Goal: Task Accomplishment & Management: Use online tool/utility

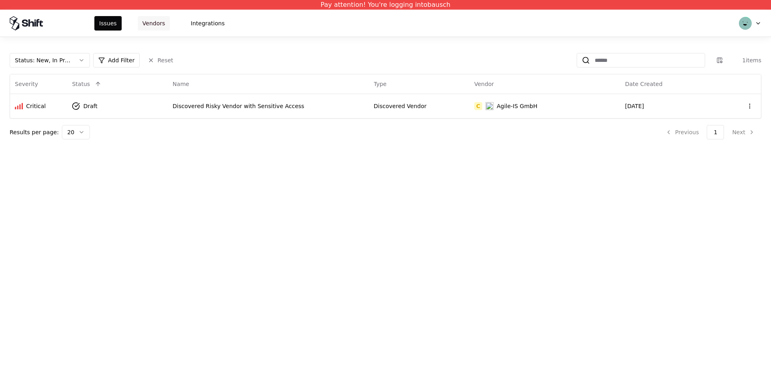
click at [141, 23] on button "Vendors" at bounding box center [154, 23] width 32 height 14
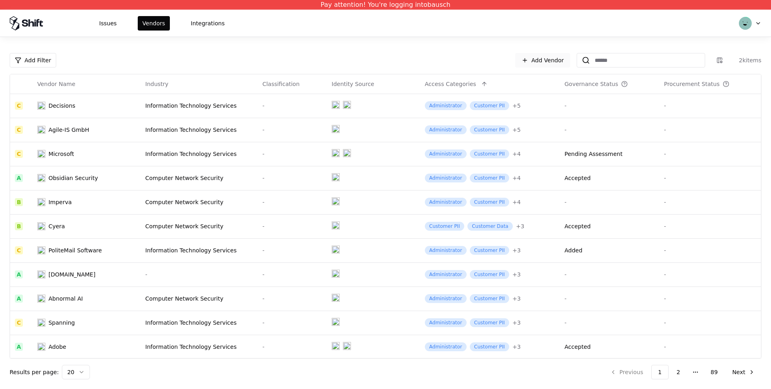
click at [531, 57] on link "Add Vendor" at bounding box center [542, 60] width 55 height 14
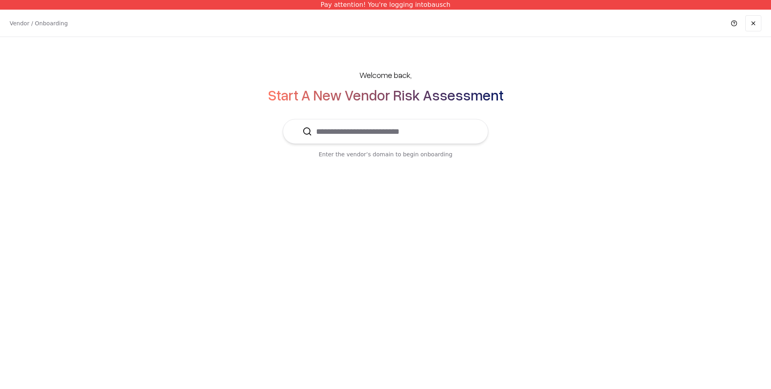
click at [354, 134] on input "text" at bounding box center [390, 131] width 157 height 24
type input "******"
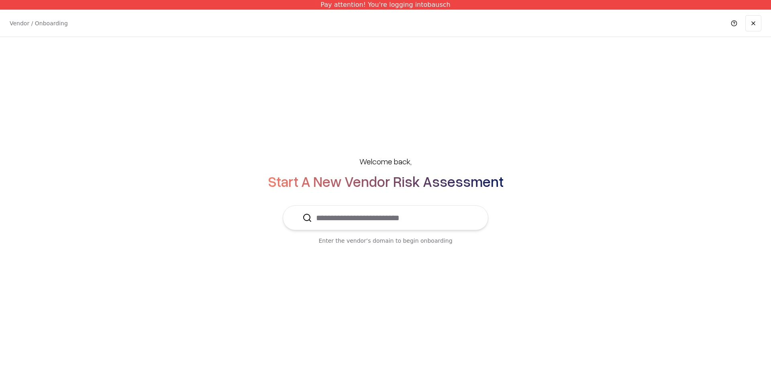
drag, startPoint x: 375, startPoint y: 227, endPoint x: 371, endPoint y: 221, distance: 6.9
click at [374, 224] on input "text" at bounding box center [390, 218] width 157 height 24
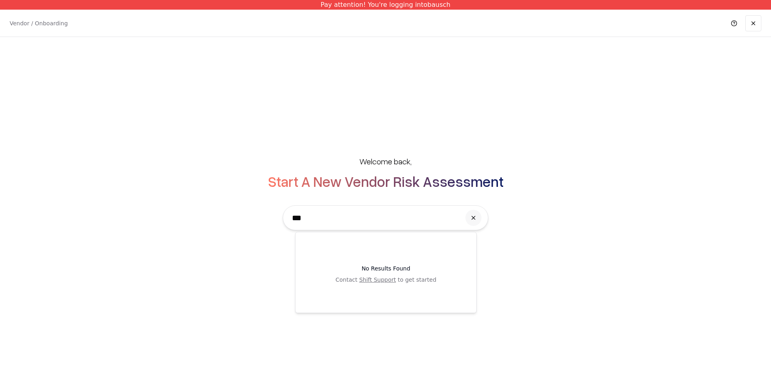
type input "****"
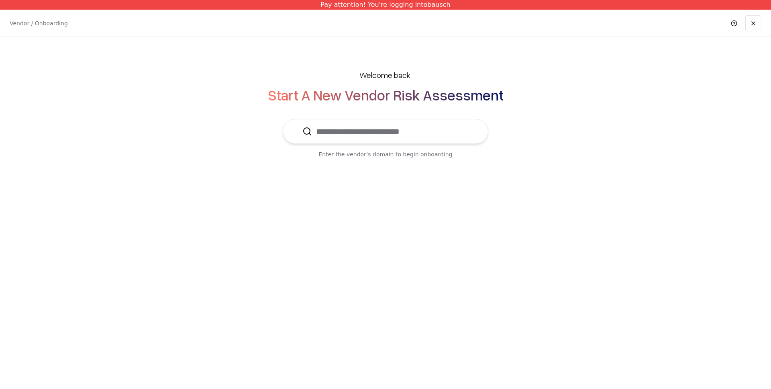
click at [349, 135] on input "text" at bounding box center [390, 131] width 157 height 24
type input "****"
drag, startPoint x: 48, startPoint y: 70, endPoint x: 49, endPoint y: 7, distance: 62.6
click at [47, 65] on div "Welcome back, Start A New Vendor Risk Assessment **** Enter the vendor’s domain…" at bounding box center [385, 113] width 739 height 121
drag, startPoint x: 332, startPoint y: 147, endPoint x: 357, endPoint y: 118, distance: 37.6
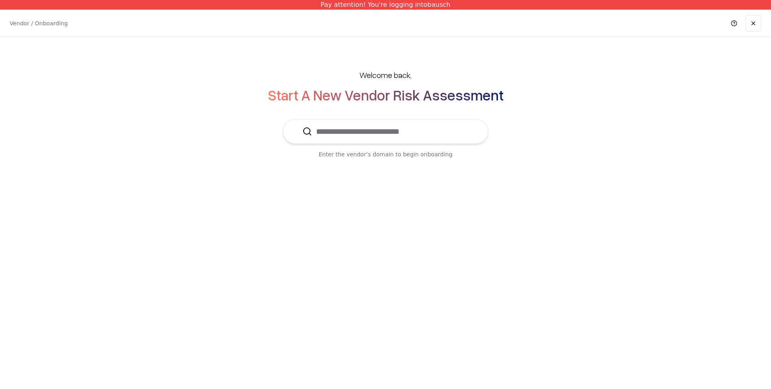
click at [347, 130] on div "Welcome back, Start A New Vendor Risk Assessment Enter the vendor’s domain to b…" at bounding box center [385, 113] width 739 height 121
click at [356, 119] on input "text" at bounding box center [390, 131] width 157 height 24
click at [351, 134] on input "text" at bounding box center [390, 131] width 157 height 24
type input "*"
type input "******"
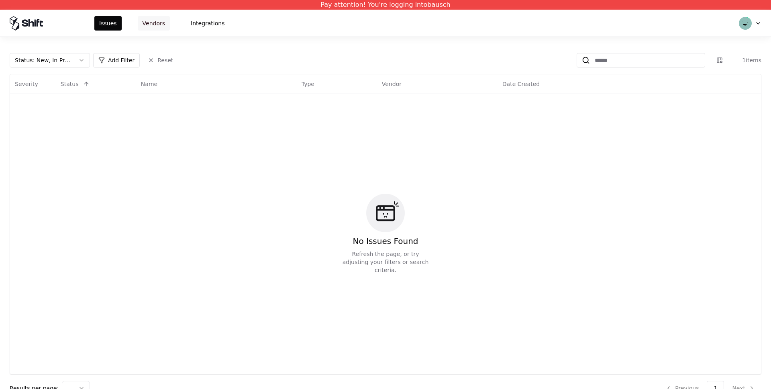
click at [155, 23] on button "Vendors" at bounding box center [154, 23] width 32 height 14
click at [157, 26] on button "Vendors" at bounding box center [154, 23] width 32 height 14
click at [156, 23] on button "Vendors" at bounding box center [154, 23] width 32 height 14
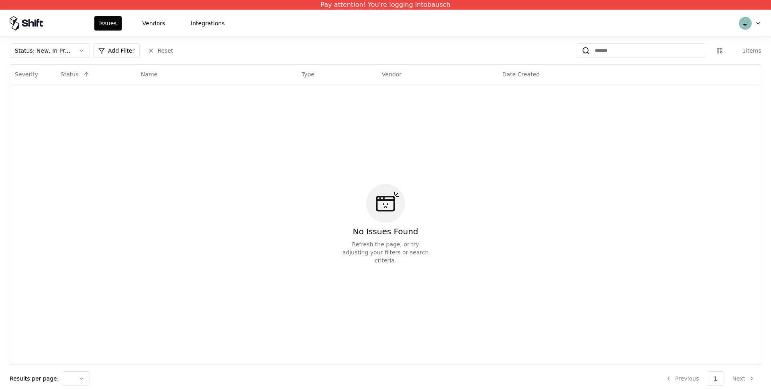
scroll to position [11, 0]
click at [157, 26] on button "Vendors" at bounding box center [154, 23] width 32 height 14
click at [158, 24] on button "Vendors" at bounding box center [154, 23] width 32 height 14
click at [159, 23] on button "Vendors" at bounding box center [154, 23] width 32 height 14
drag, startPoint x: 156, startPoint y: 23, endPoint x: 205, endPoint y: 24, distance: 49.0
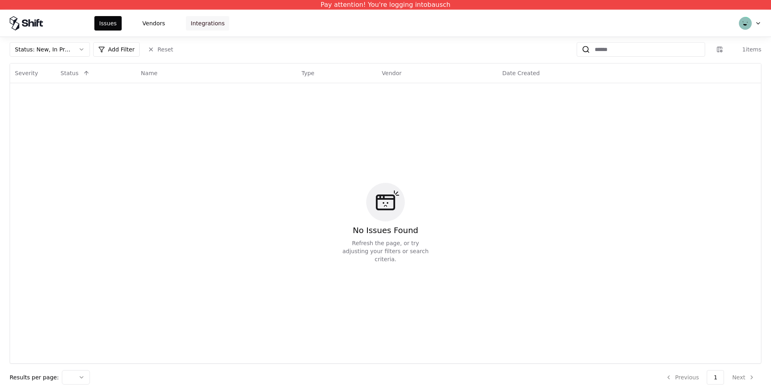
click at [156, 23] on button "Vendors" at bounding box center [154, 23] width 32 height 14
click at [213, 26] on button "Integrations" at bounding box center [207, 23] width 43 height 14
drag, startPoint x: 214, startPoint y: 22, endPoint x: 169, endPoint y: 16, distance: 45.4
click at [214, 22] on button "Integrations" at bounding box center [207, 23] width 43 height 14
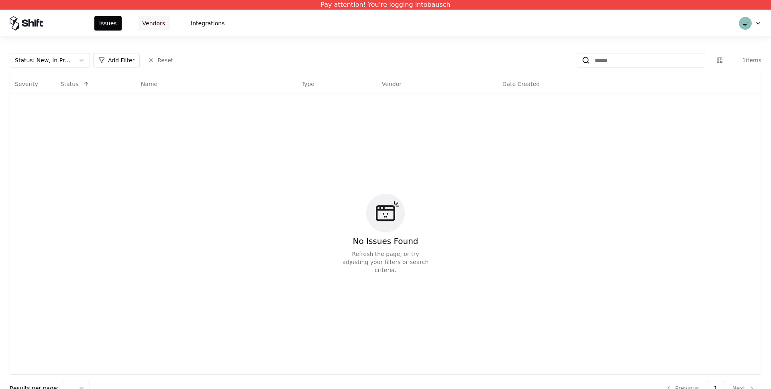
click at [157, 28] on button "Vendors" at bounding box center [154, 23] width 32 height 14
click at [150, 23] on button "Vendors" at bounding box center [154, 23] width 32 height 14
drag, startPoint x: 150, startPoint y: 23, endPoint x: 81, endPoint y: 18, distance: 68.4
click at [149, 23] on button "Vendors" at bounding box center [154, 23] width 32 height 14
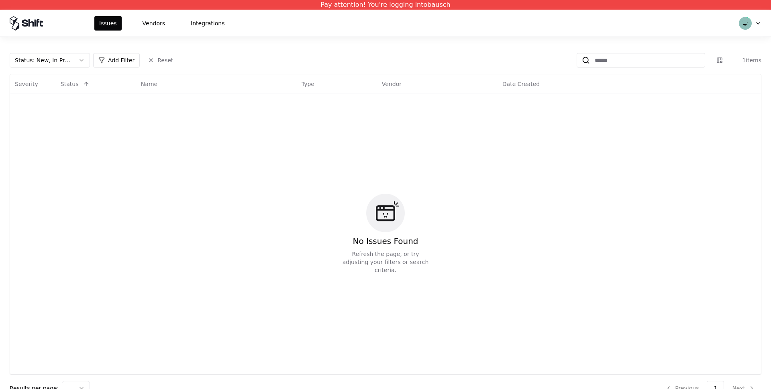
click at [759, 23] on icon "button" at bounding box center [758, 23] width 6 height 6
click at [153, 23] on button "Vendors" at bounding box center [154, 23] width 32 height 14
drag, startPoint x: 153, startPoint y: 23, endPoint x: 167, endPoint y: 20, distance: 14.0
click at [159, 21] on button "Vendors" at bounding box center [154, 23] width 32 height 14
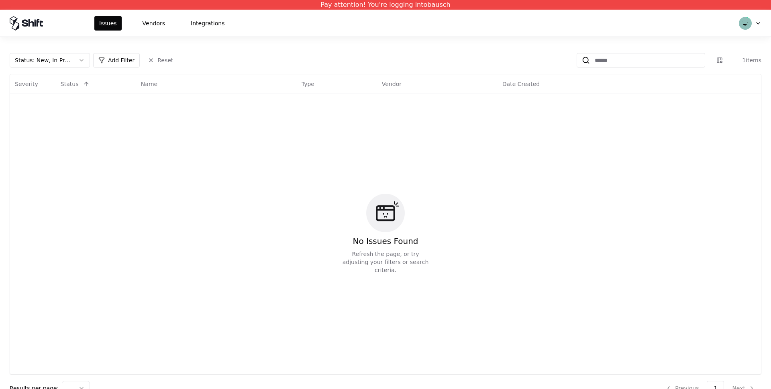
drag, startPoint x: 227, startPoint y: 20, endPoint x: 183, endPoint y: 25, distance: 44.4
click at [220, 21] on div "Issues Vendors Integrations" at bounding box center [385, 23] width 771 height 27
drag, startPoint x: 52, startPoint y: 62, endPoint x: 58, endPoint y: 66, distance: 6.9
click at [53, 62] on div "Status : New, In Progress" at bounding box center [43, 60] width 57 height 8
drag, startPoint x: 92, startPoint y: 61, endPoint x: 83, endPoint y: 60, distance: 8.2
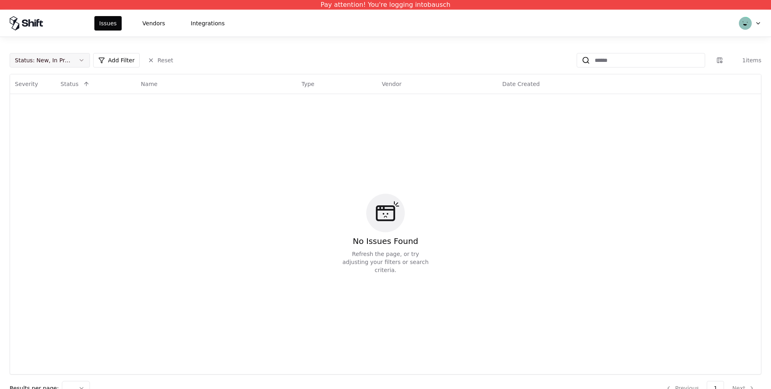
click at [88, 60] on div "Status : New, In Progress Add Filter Reset" at bounding box center [94, 60] width 168 height 14
click at [83, 60] on button "Status : New, In Progress" at bounding box center [50, 60] width 80 height 14
drag, startPoint x: 83, startPoint y: 60, endPoint x: 87, endPoint y: 40, distance: 20.2
click at [83, 57] on button "Status : New, In Progress" at bounding box center [50, 60] width 80 height 14
drag, startPoint x: 763, startPoint y: 24, endPoint x: 753, endPoint y: 22, distance: 10.1
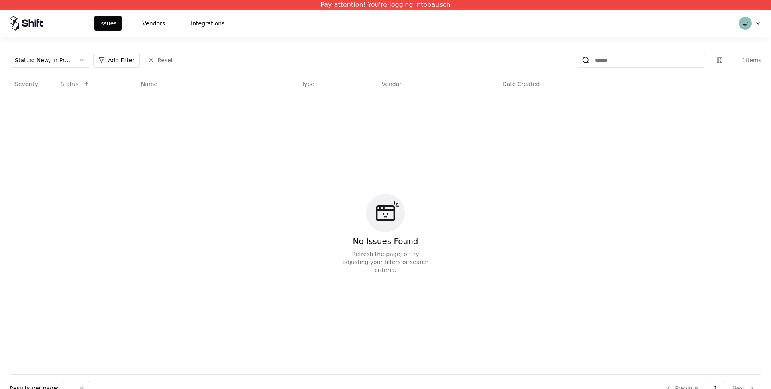
click at [755, 22] on div "Issues Vendors Integrations" at bounding box center [385, 23] width 771 height 27
click at [753, 22] on div "button" at bounding box center [750, 23] width 22 height 13
click at [754, 22] on div "button" at bounding box center [750, 23] width 22 height 13
click at [755, 22] on div "button" at bounding box center [750, 23] width 22 height 13
drag, startPoint x: 755, startPoint y: 22, endPoint x: 742, endPoint y: 2, distance: 23.8
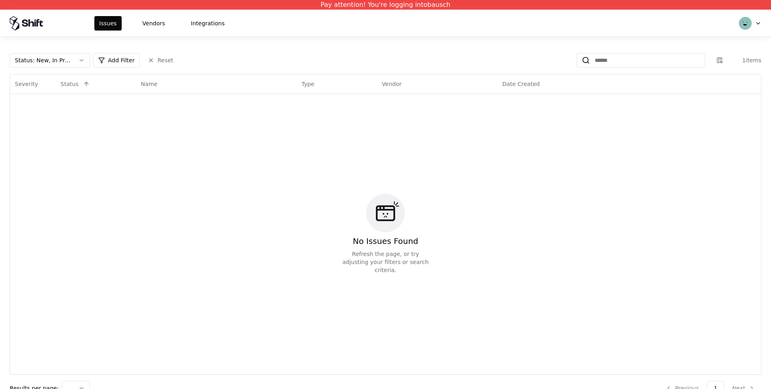
click at [753, 17] on div "button" at bounding box center [750, 23] width 22 height 13
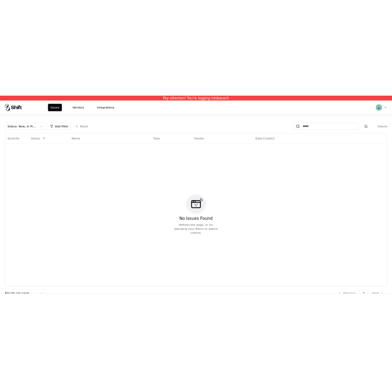
scroll to position [0, 10]
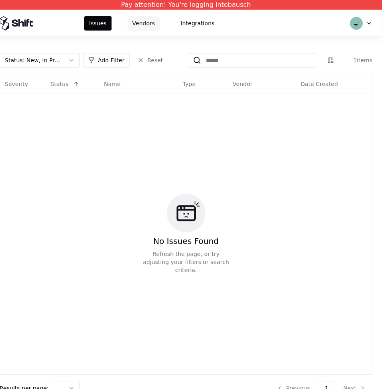
click at [140, 22] on button "Vendors" at bounding box center [144, 23] width 32 height 14
click at [139, 22] on button "Vendors" at bounding box center [144, 23] width 32 height 14
drag, startPoint x: 186, startPoint y: 19, endPoint x: 197, endPoint y: 22, distance: 11.0
click at [187, 20] on button "Integrations" at bounding box center [197, 23] width 43 height 14
click at [205, 23] on button "Integrations" at bounding box center [197, 23] width 43 height 14
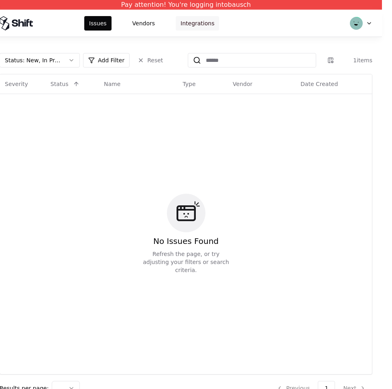
click at [205, 23] on button "Integrations" at bounding box center [197, 23] width 43 height 14
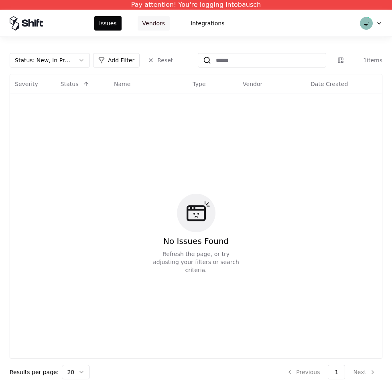
click at [149, 25] on button "Vendors" at bounding box center [154, 23] width 32 height 14
click at [152, 21] on button "Vendors" at bounding box center [154, 23] width 32 height 14
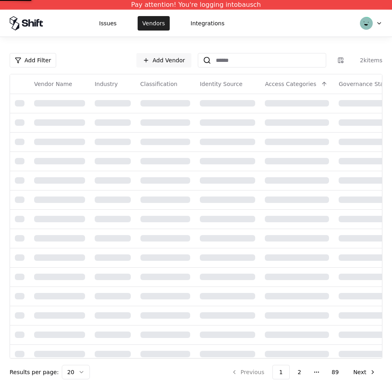
click at [151, 21] on button "Vendors" at bounding box center [154, 23] width 32 height 14
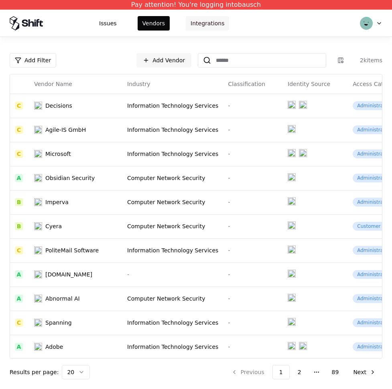
click at [200, 20] on button "Integrations" at bounding box center [207, 23] width 43 height 14
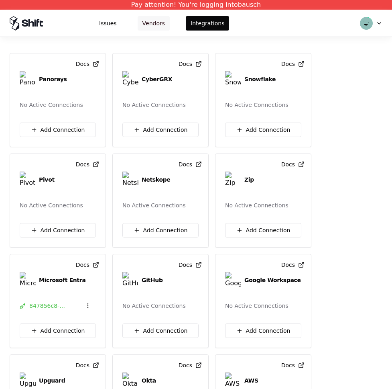
click at [155, 21] on button "Vendors" at bounding box center [154, 23] width 32 height 14
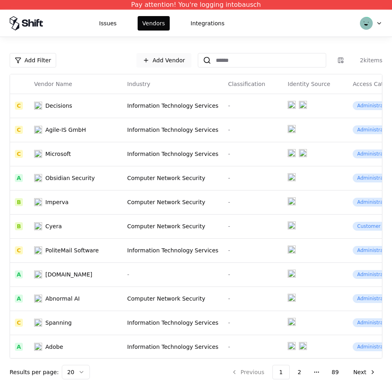
click at [152, 56] on link "Add Vendor" at bounding box center [163, 60] width 55 height 14
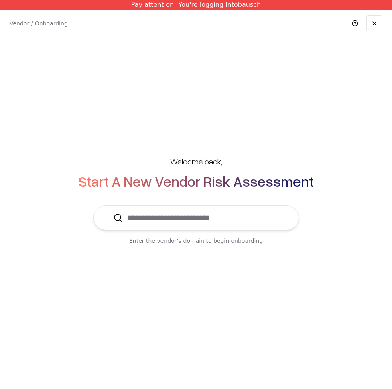
click at [187, 222] on input "text" at bounding box center [201, 218] width 157 height 24
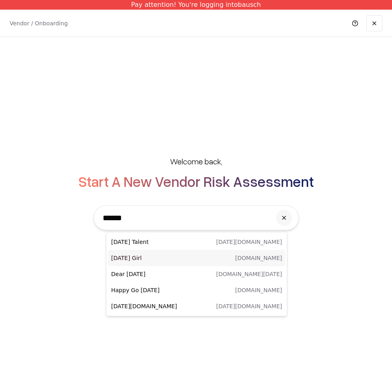
click at [131, 259] on p "Monday Girl" at bounding box center [153, 258] width 85 height 8
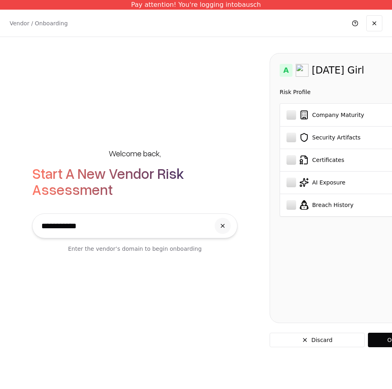
type input "**********"
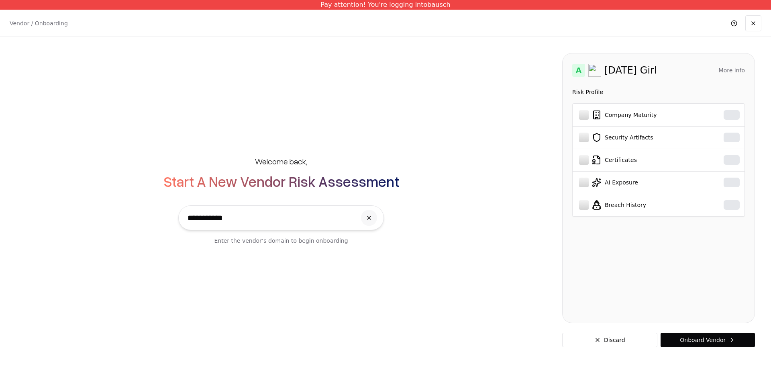
drag, startPoint x: 231, startPoint y: 218, endPoint x: 214, endPoint y: 218, distance: 16.9
click at [214, 218] on input "**********" at bounding box center [269, 218] width 173 height 24
click at [193, 291] on div "**********" at bounding box center [385, 200] width 771 height 326
drag, startPoint x: 210, startPoint y: 222, endPoint x: 213, endPoint y: 218, distance: 5.8
click at [211, 221] on input "**********" at bounding box center [269, 218] width 173 height 24
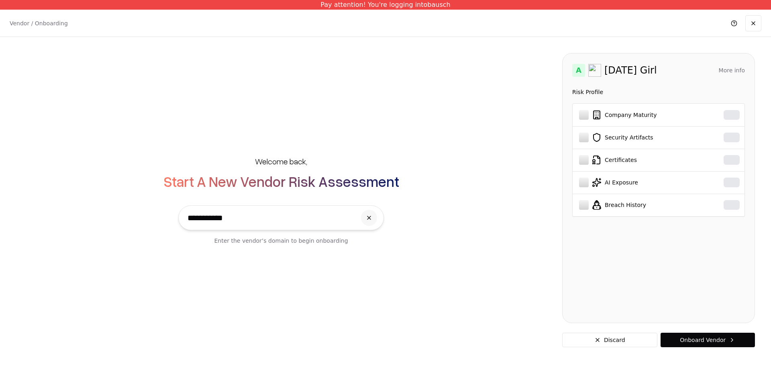
click at [213, 218] on input "**********" at bounding box center [269, 218] width 173 height 24
click at [212, 218] on input "**********" at bounding box center [269, 218] width 173 height 24
drag, startPoint x: 239, startPoint y: 220, endPoint x: 251, endPoint y: 219, distance: 12.1
click at [242, 220] on input "**********" at bounding box center [269, 218] width 173 height 24
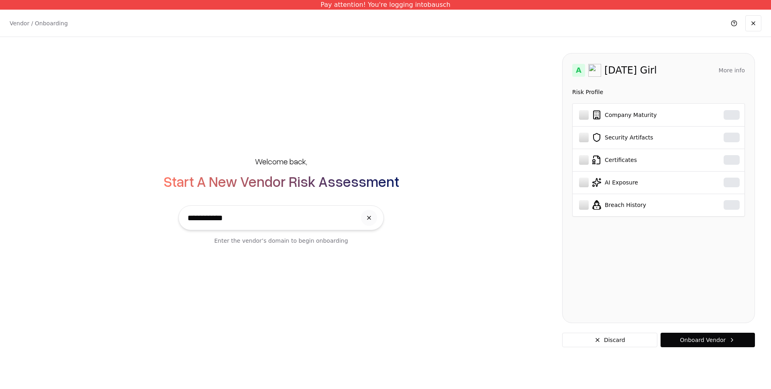
click at [370, 218] on button at bounding box center [369, 218] width 16 height 16
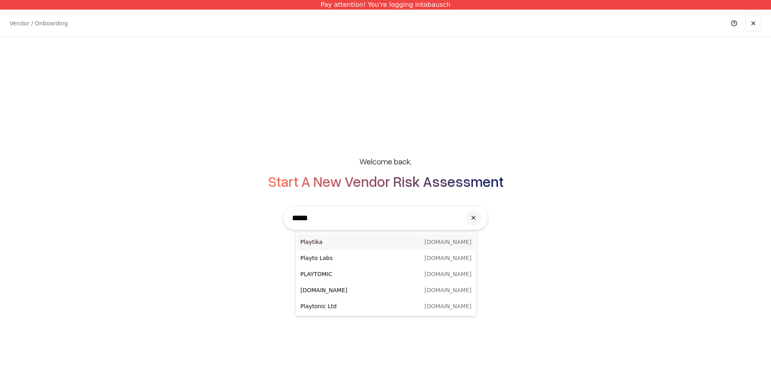
click at [319, 243] on p "Playtika" at bounding box center [342, 242] width 85 height 8
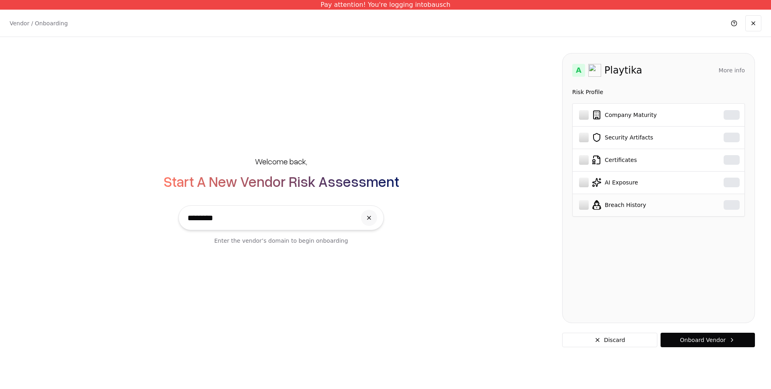
type input "********"
click at [392, 204] on div "Breach History" at bounding box center [639, 205] width 121 height 10
click at [392, 208] on div "Breach History" at bounding box center [639, 205] width 121 height 10
click at [392, 69] on button "More info" at bounding box center [731, 70] width 26 height 14
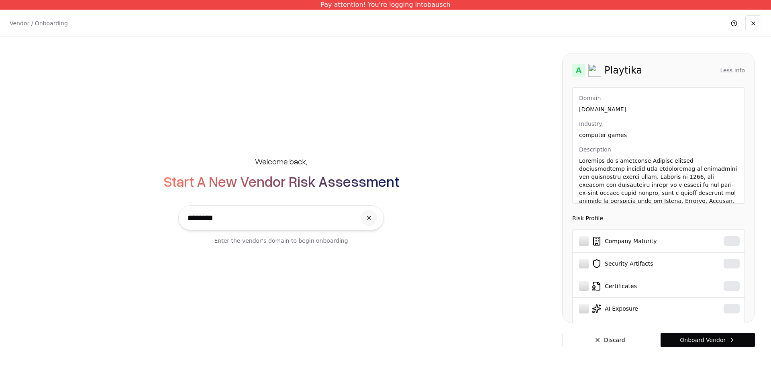
click at [392, 69] on button "Less info" at bounding box center [732, 70] width 24 height 14
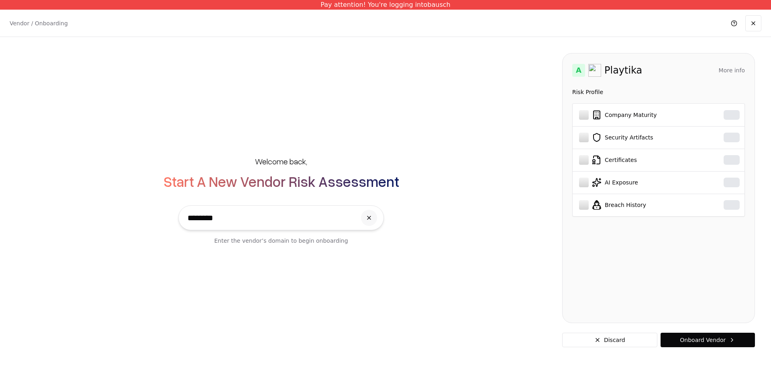
click at [191, 218] on input "********" at bounding box center [269, 218] width 173 height 24
drag, startPoint x: 214, startPoint y: 216, endPoint x: 228, endPoint y: 218, distance: 14.5
click at [218, 217] on input "********" at bounding box center [269, 218] width 173 height 24
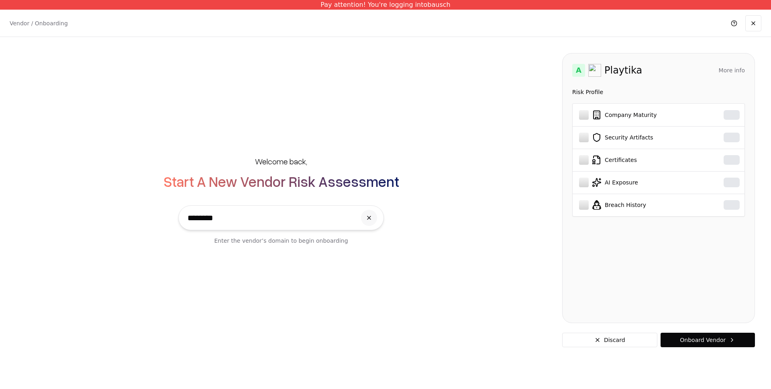
click at [256, 220] on input "********" at bounding box center [269, 218] width 173 height 24
drag, startPoint x: 257, startPoint y: 220, endPoint x: 370, endPoint y: 212, distance: 113.0
click at [265, 219] on input "********" at bounding box center [269, 218] width 173 height 24
drag, startPoint x: 368, startPoint y: 217, endPoint x: 305, endPoint y: 216, distance: 63.0
click at [367, 217] on button at bounding box center [369, 218] width 16 height 16
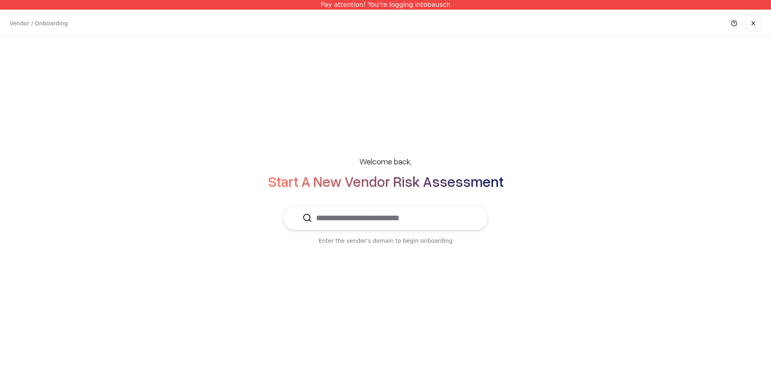
click at [273, 216] on div "Welcome back, Start A New Vendor Risk Assessment Enter the vendor’s domain to b…" at bounding box center [385, 199] width 739 height 121
click at [330, 217] on input "text" at bounding box center [390, 218] width 157 height 24
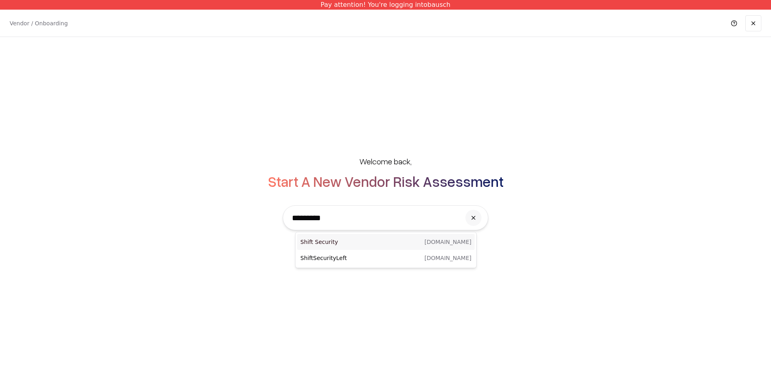
click at [327, 240] on p "Shift Security" at bounding box center [342, 242] width 85 height 8
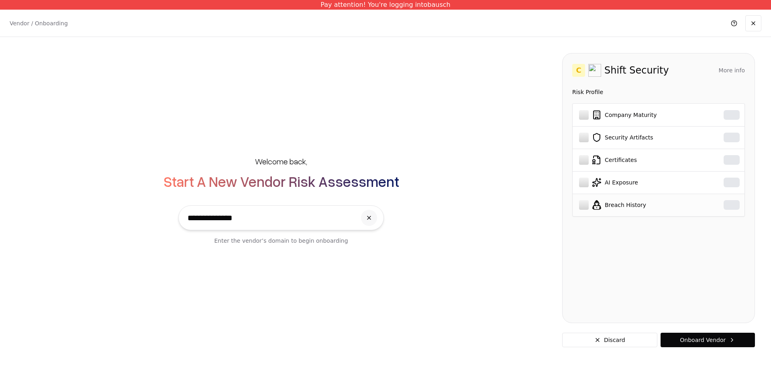
type input "**********"
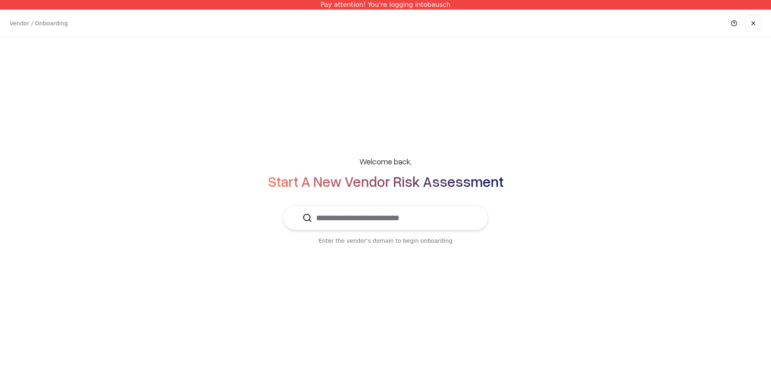
click at [379, 220] on input "text" at bounding box center [390, 218] width 157 height 24
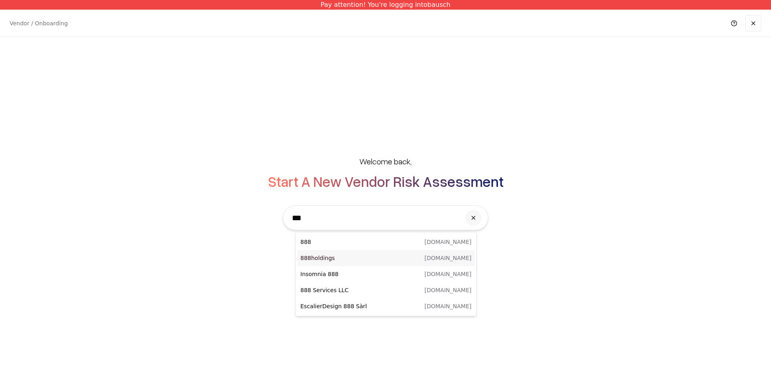
click at [325, 257] on p "888holdings" at bounding box center [342, 258] width 85 height 8
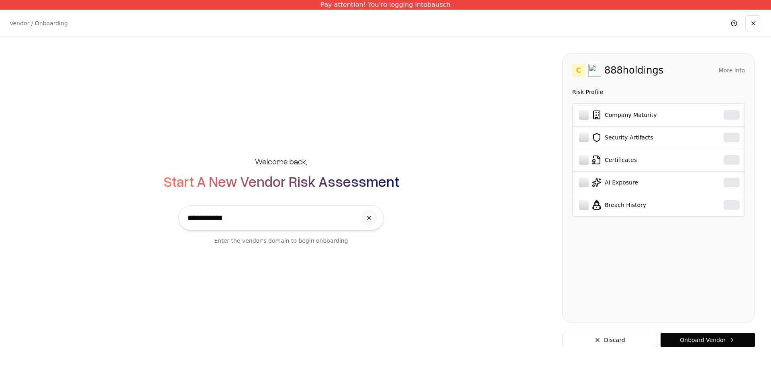
type input "**********"
